Goal: Task Accomplishment & Management: Manage account settings

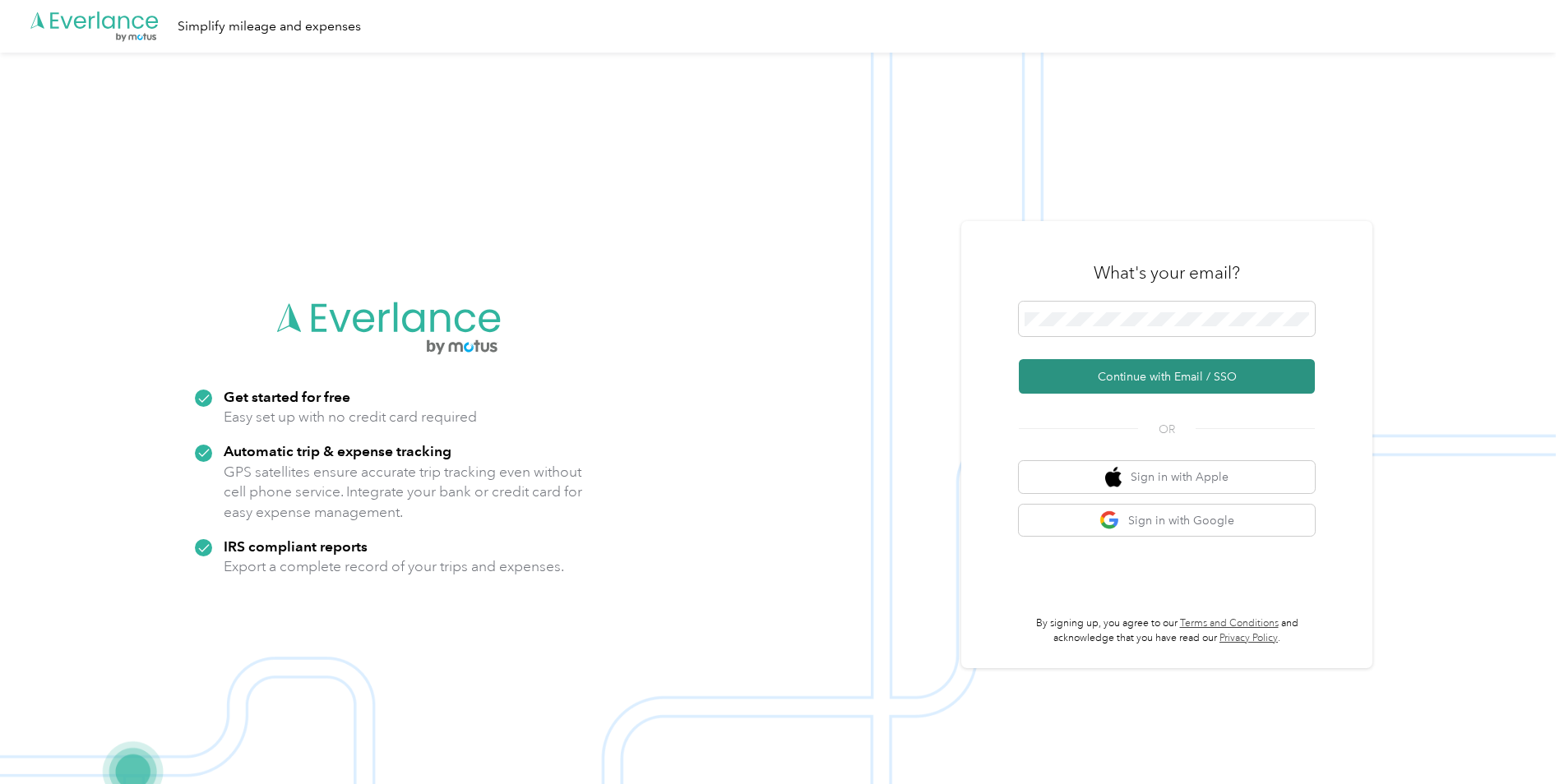
click at [1138, 377] on button "Continue with Email / SSO" at bounding box center [1166, 377] width 296 height 35
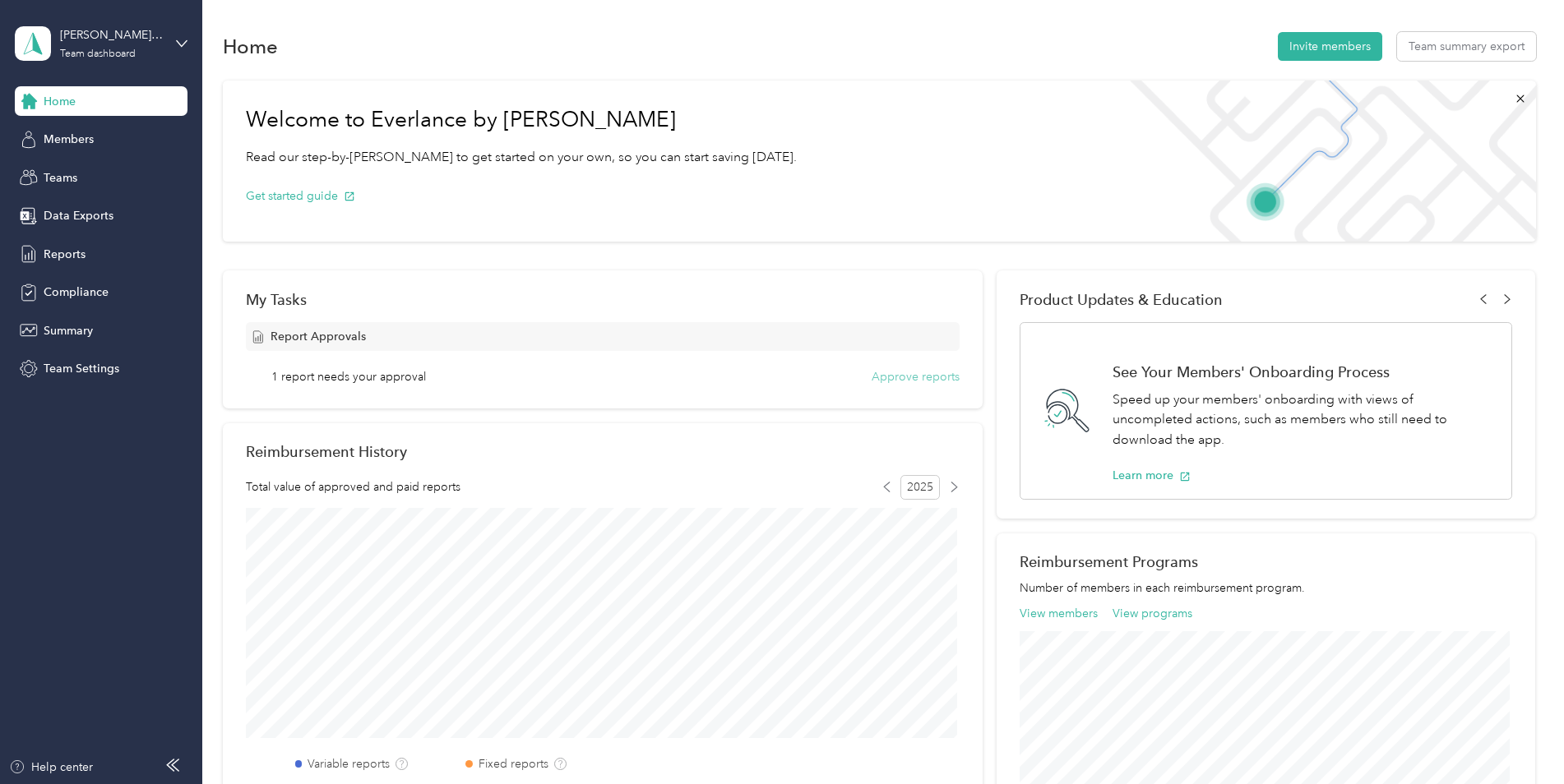
click at [919, 379] on button "Approve reports" at bounding box center [916, 377] width 88 height 17
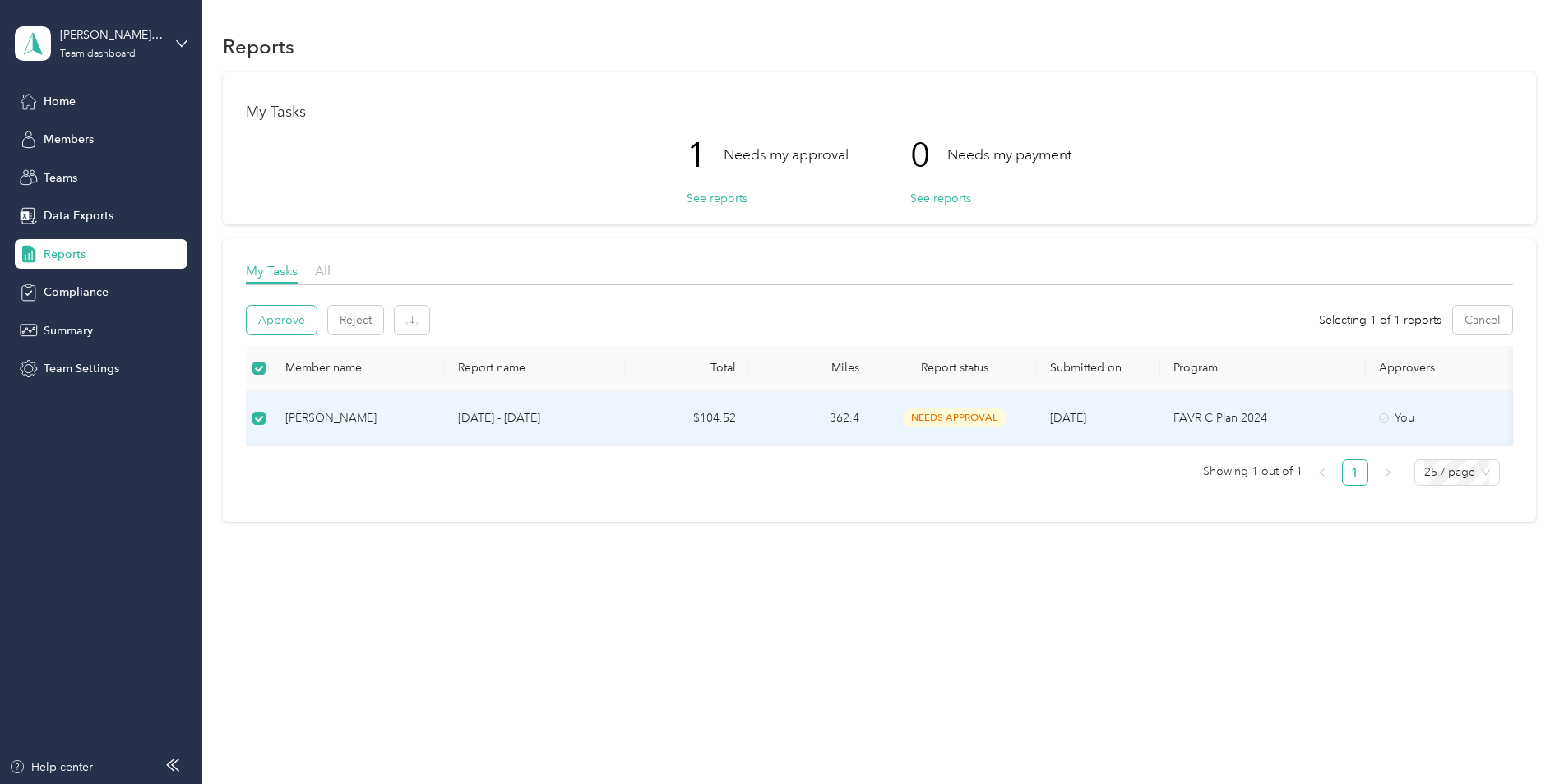
click at [287, 318] on button "Approve" at bounding box center [281, 319] width 70 height 29
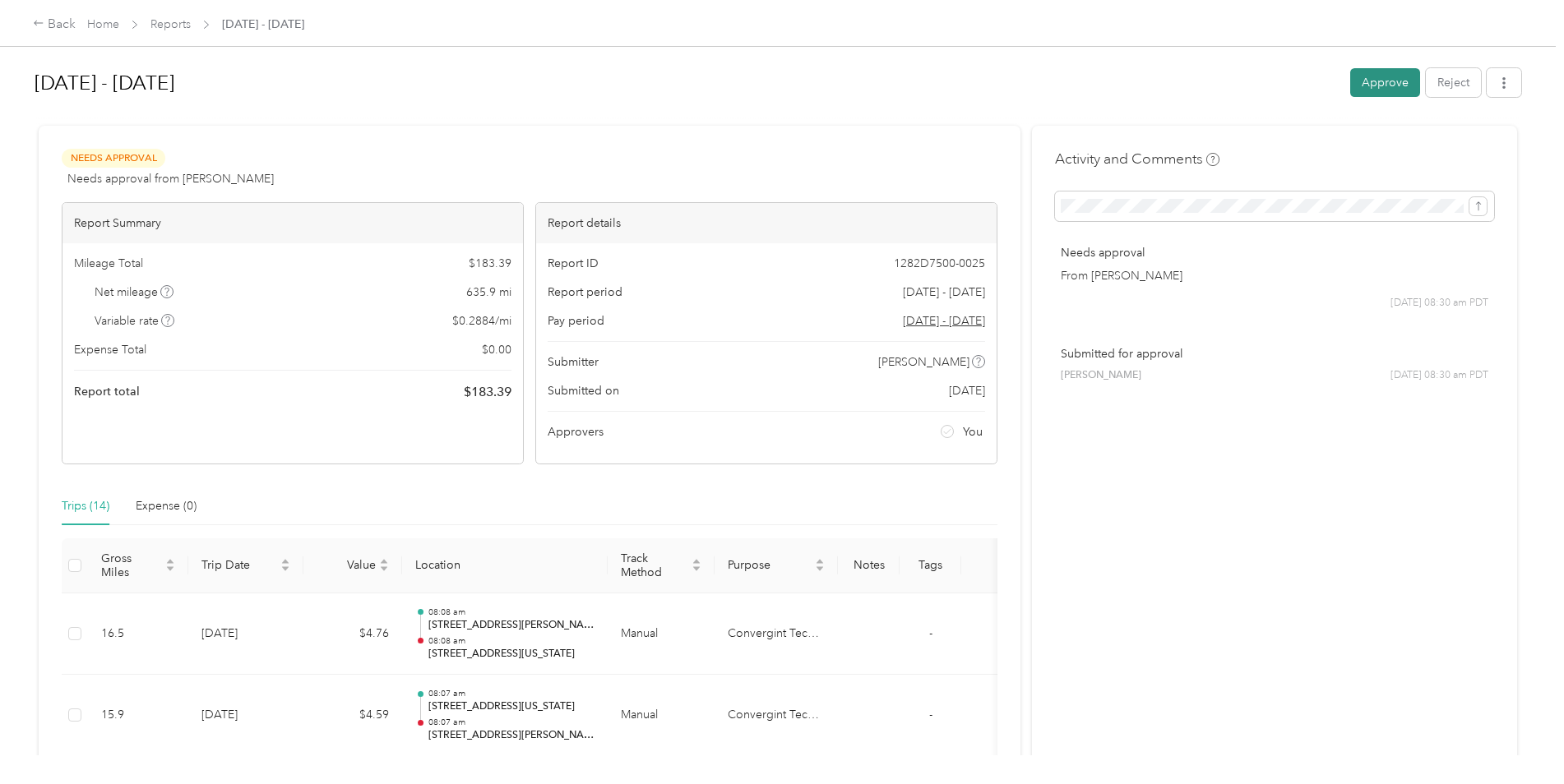
click at [1375, 85] on button "Approve" at bounding box center [1385, 82] width 70 height 29
